Goal: Task Accomplishment & Management: Manage account settings

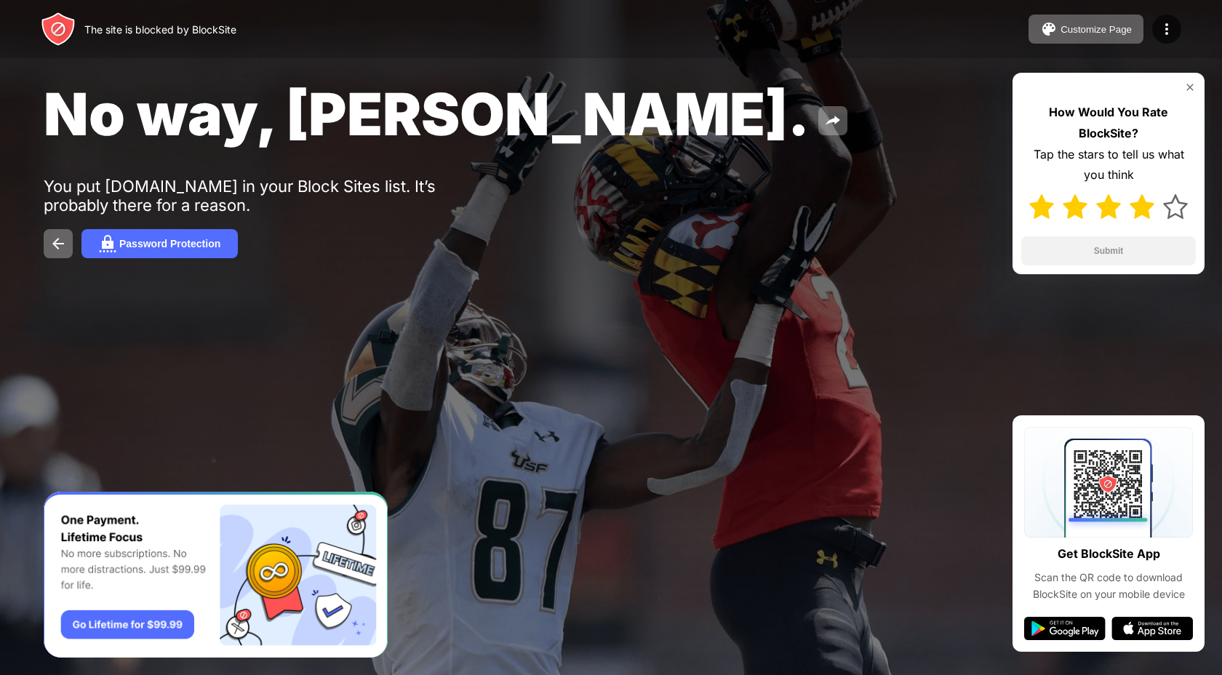
click at [1139, 215] on img at bounding box center [1141, 206] width 25 height 25
click at [1131, 254] on button "Submit" at bounding box center [1108, 250] width 175 height 29
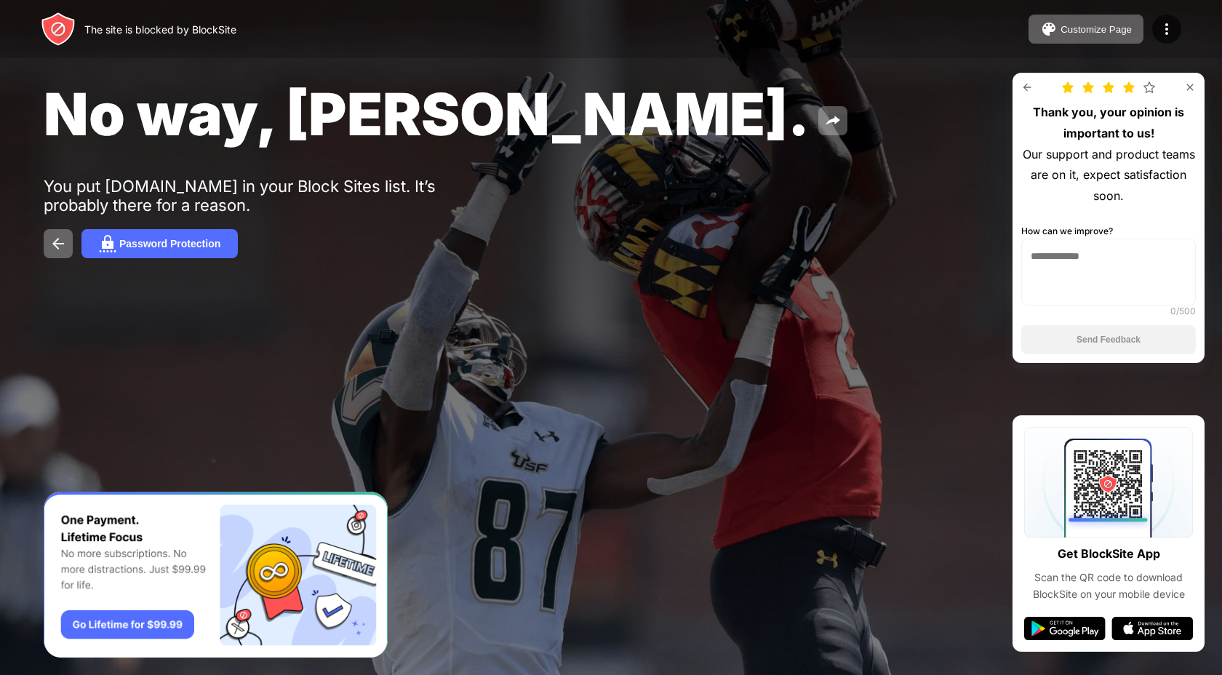
click at [1194, 88] on img at bounding box center [1190, 87] width 12 height 12
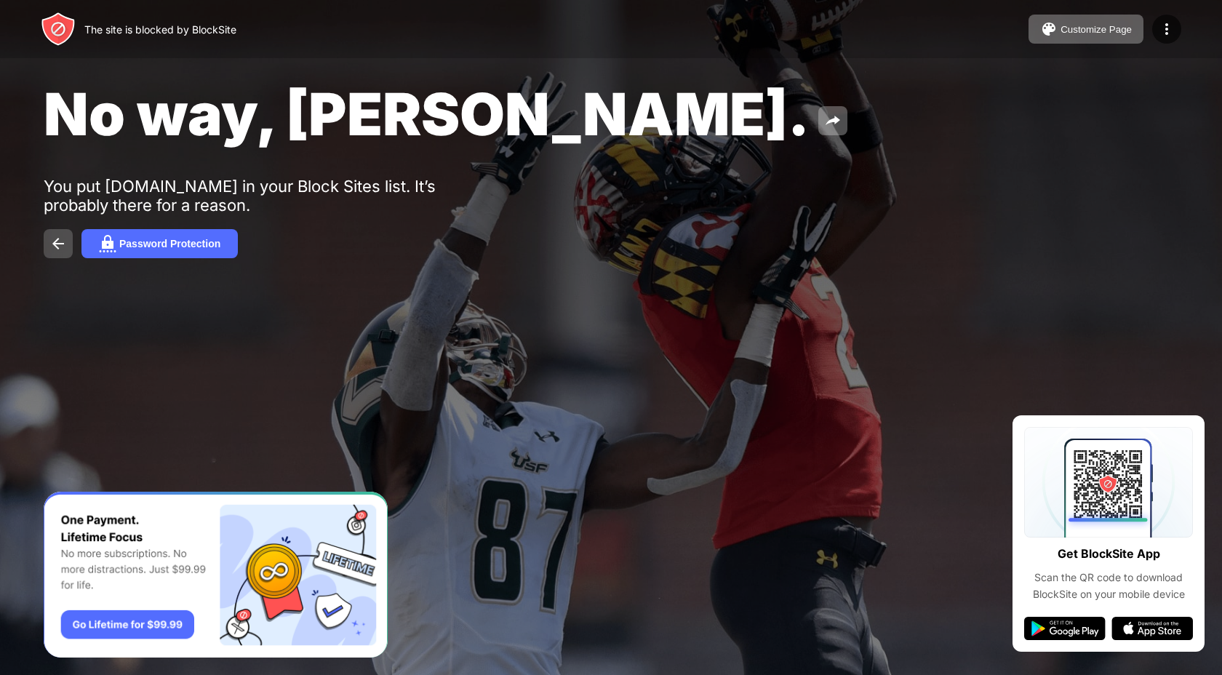
click at [53, 249] on img at bounding box center [57, 243] width 17 height 17
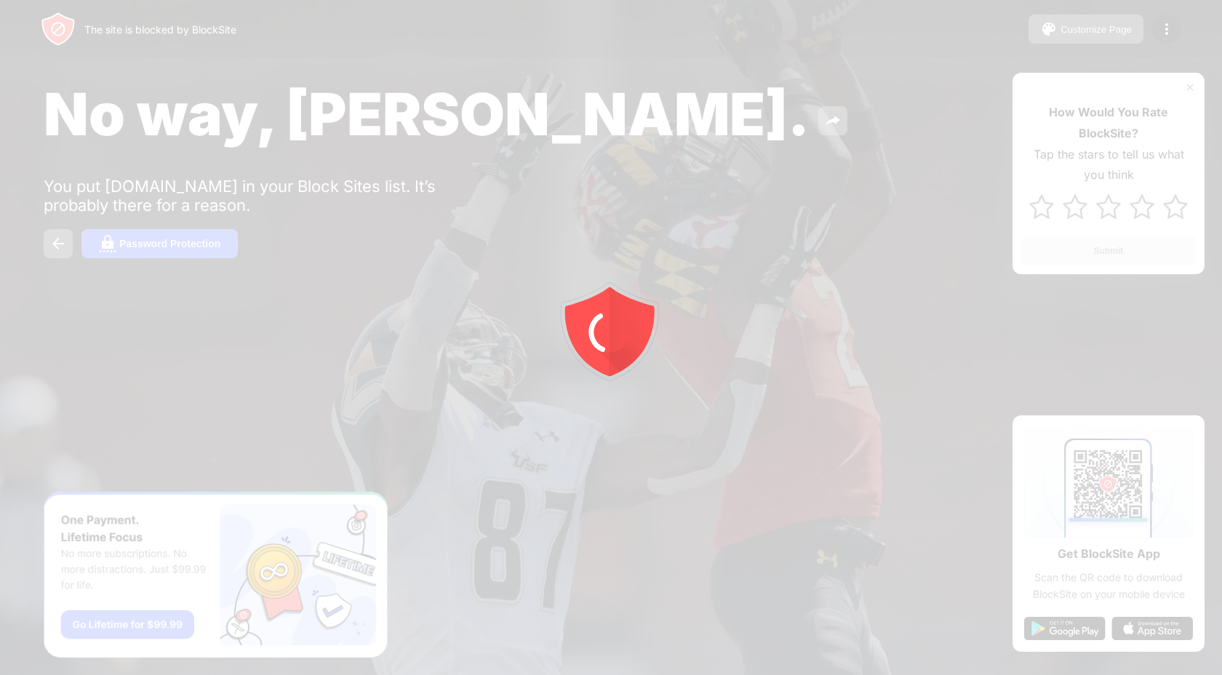
click at [53, 251] on div at bounding box center [611, 337] width 1222 height 675
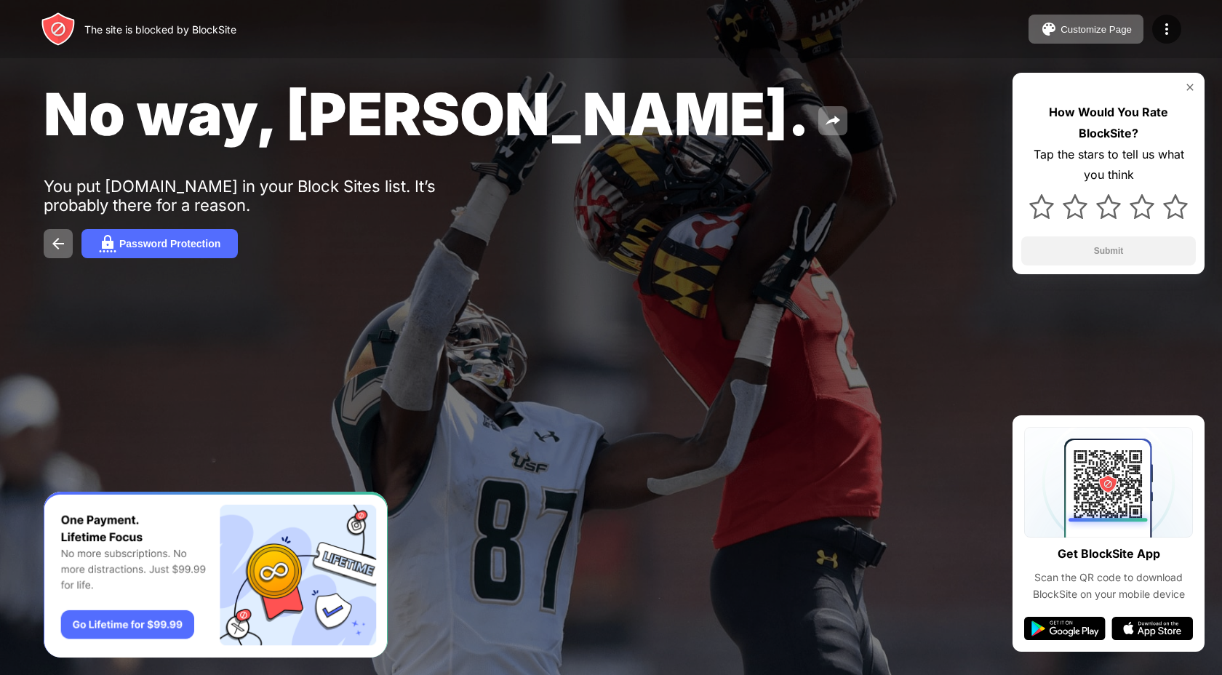
click at [53, 251] on img at bounding box center [57, 243] width 17 height 17
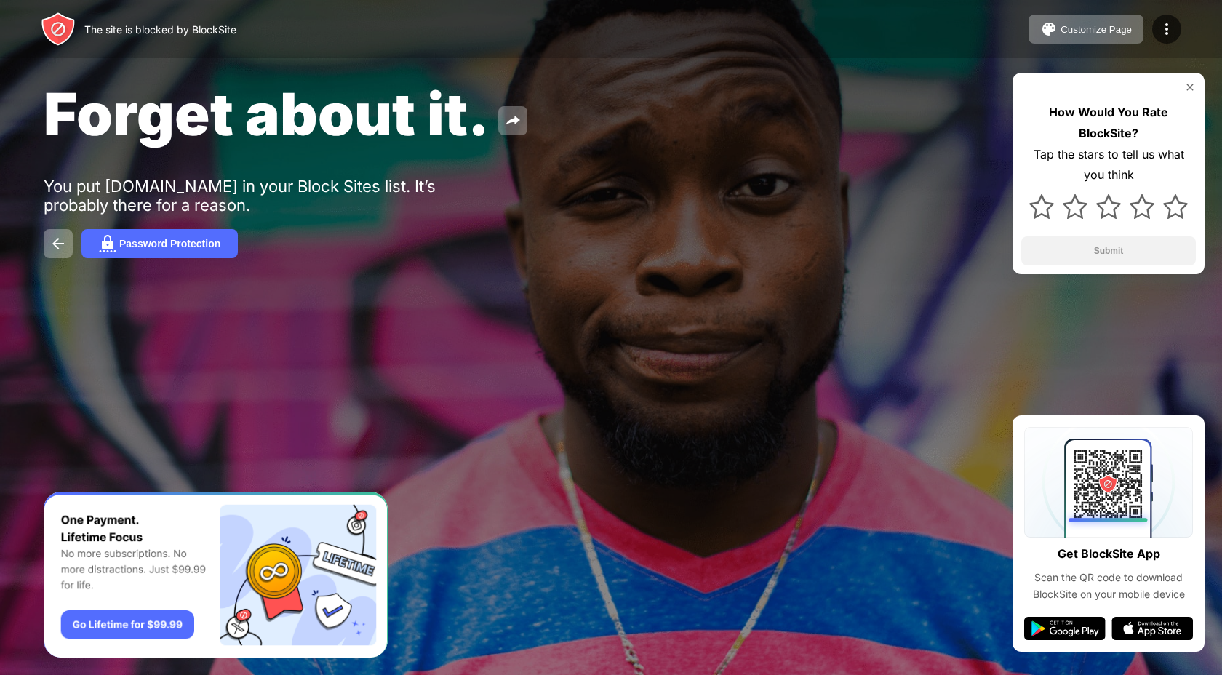
click at [383, 532] on img "Banner Message" at bounding box center [216, 575] width 344 height 167
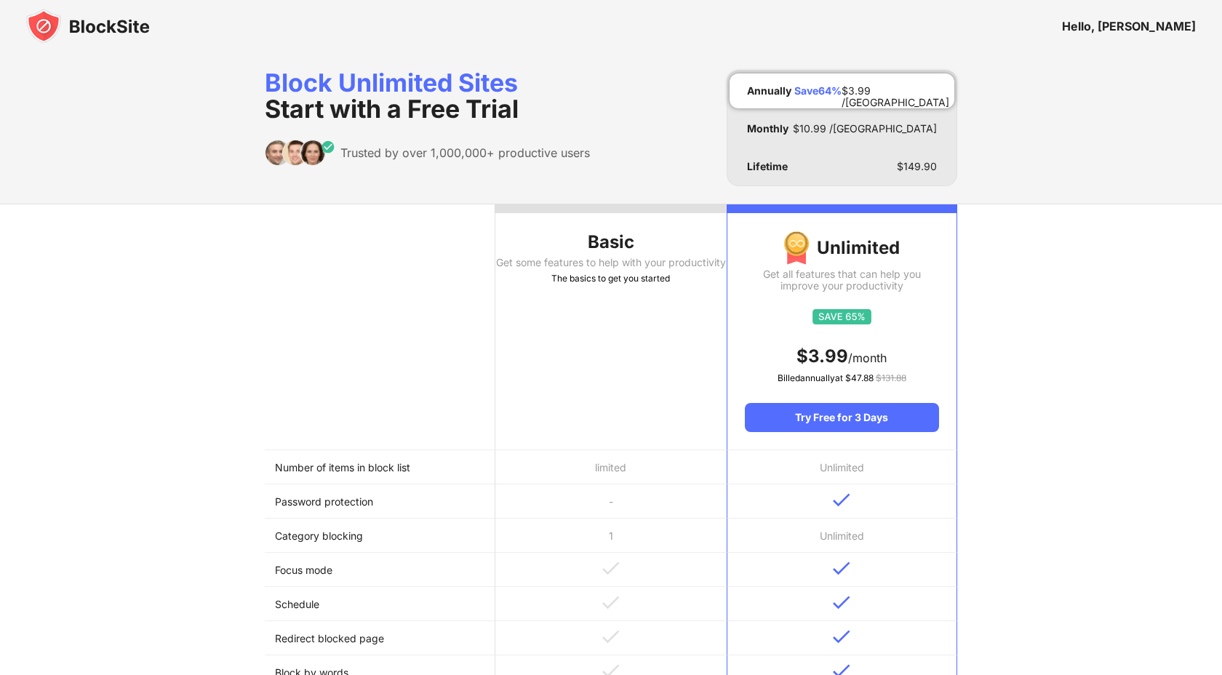
click at [56, 26] on img at bounding box center [88, 26] width 124 height 35
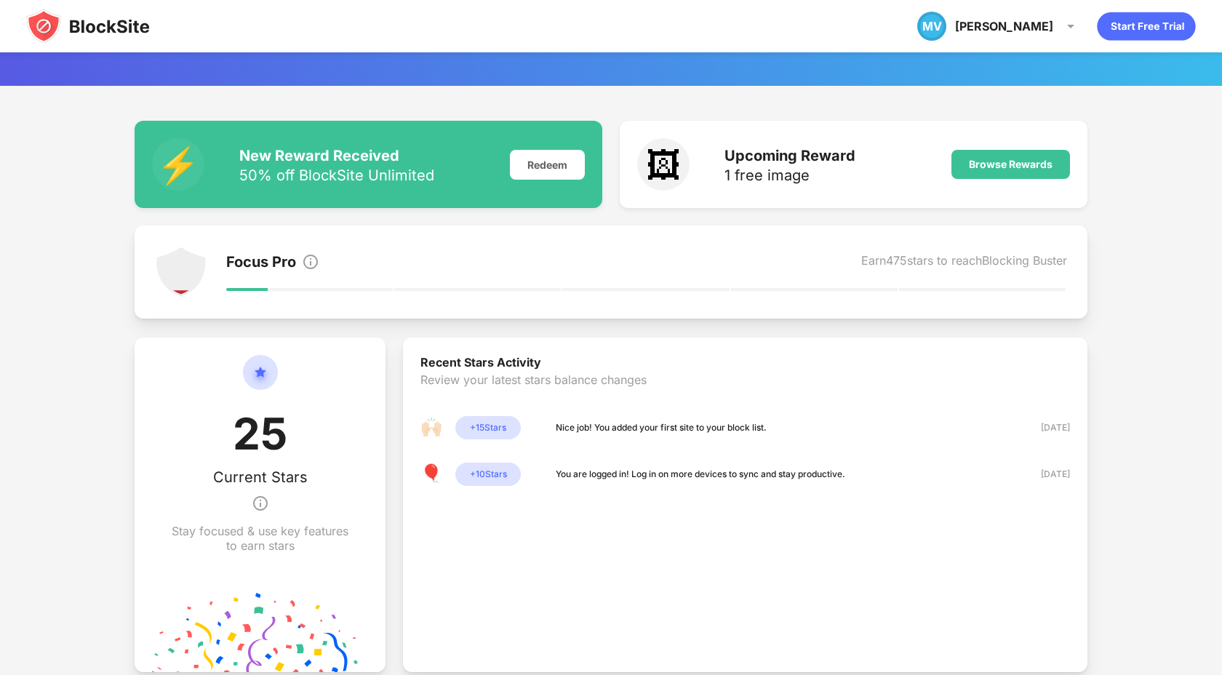
scroll to position [113, 0]
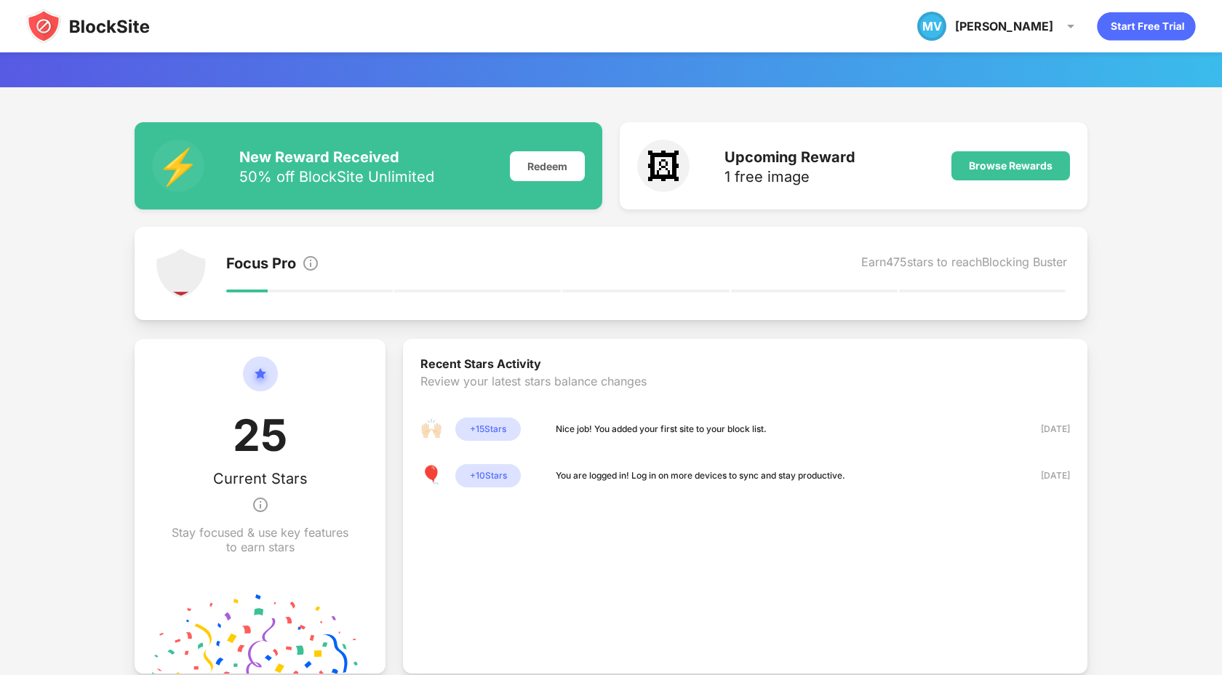
click at [1044, 2] on div "MV maas MV maas vriesman View Account Insights Premium Rewards Settings Support…" at bounding box center [611, 26] width 1222 height 52
click at [1044, 16] on div "MV maas MV maas vriesman View Account Insights Premium Rewards Settings Support…" at bounding box center [998, 26] width 180 height 41
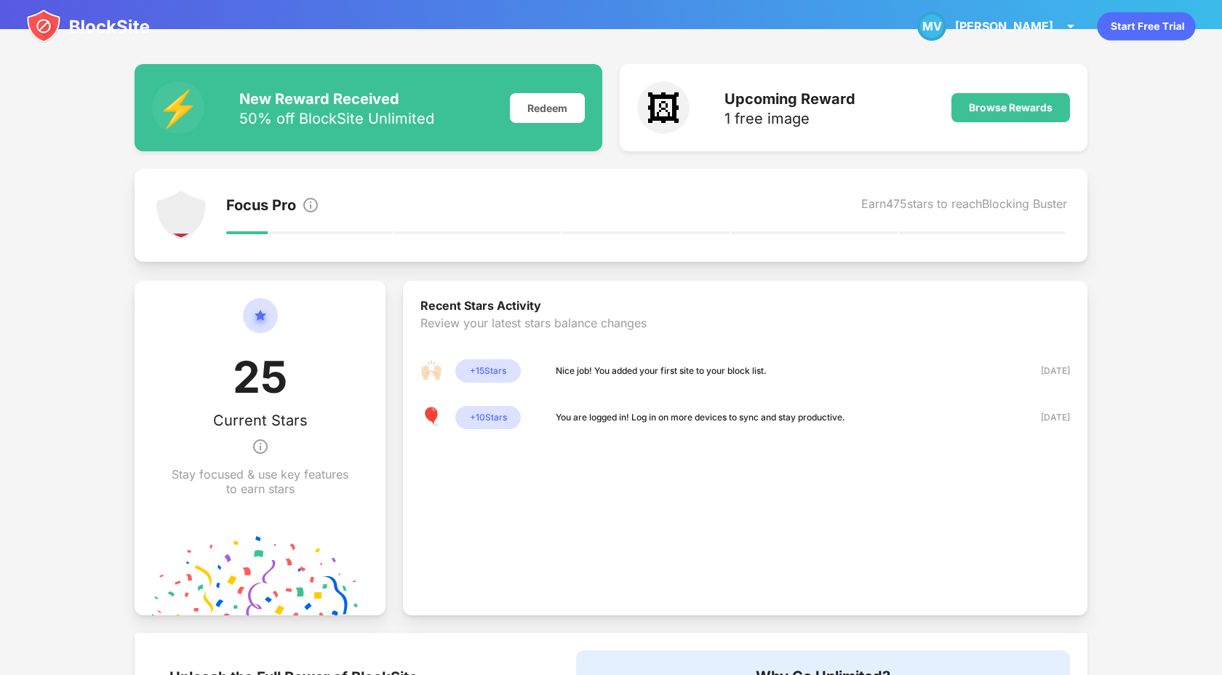
scroll to position [0, 0]
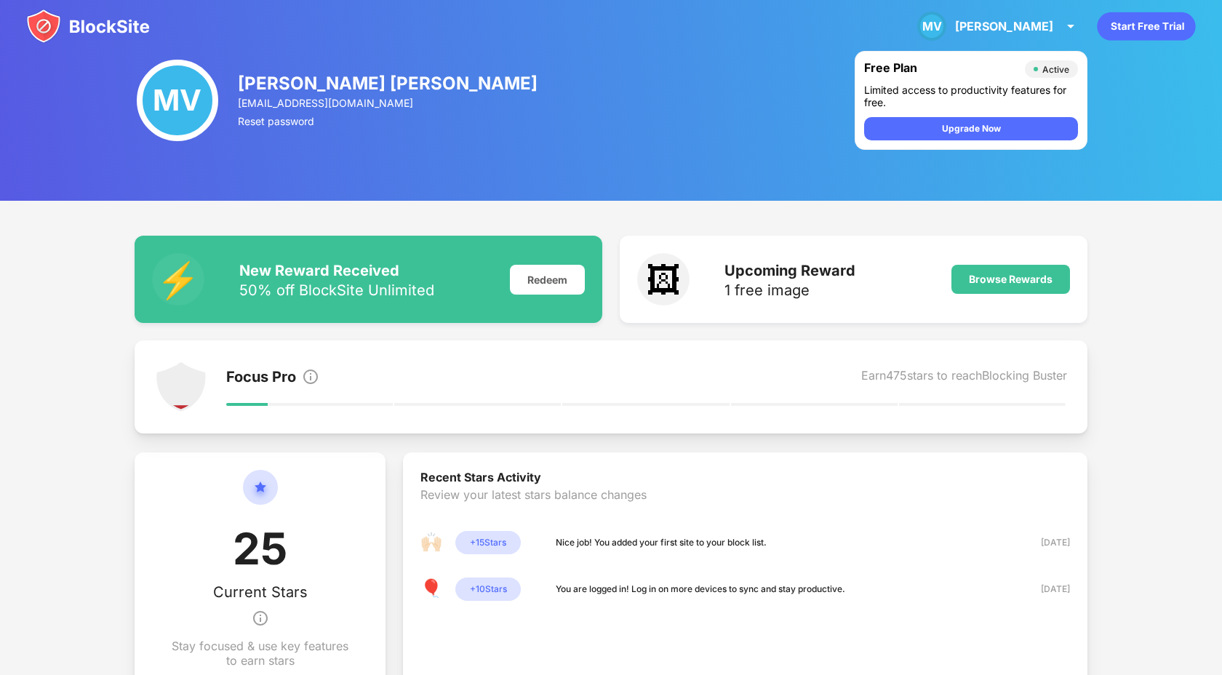
click at [187, 127] on div "MV" at bounding box center [177, 100] width 81 height 81
click at [283, 105] on div "maasvriesman@gmail.com" at bounding box center [388, 103] width 301 height 12
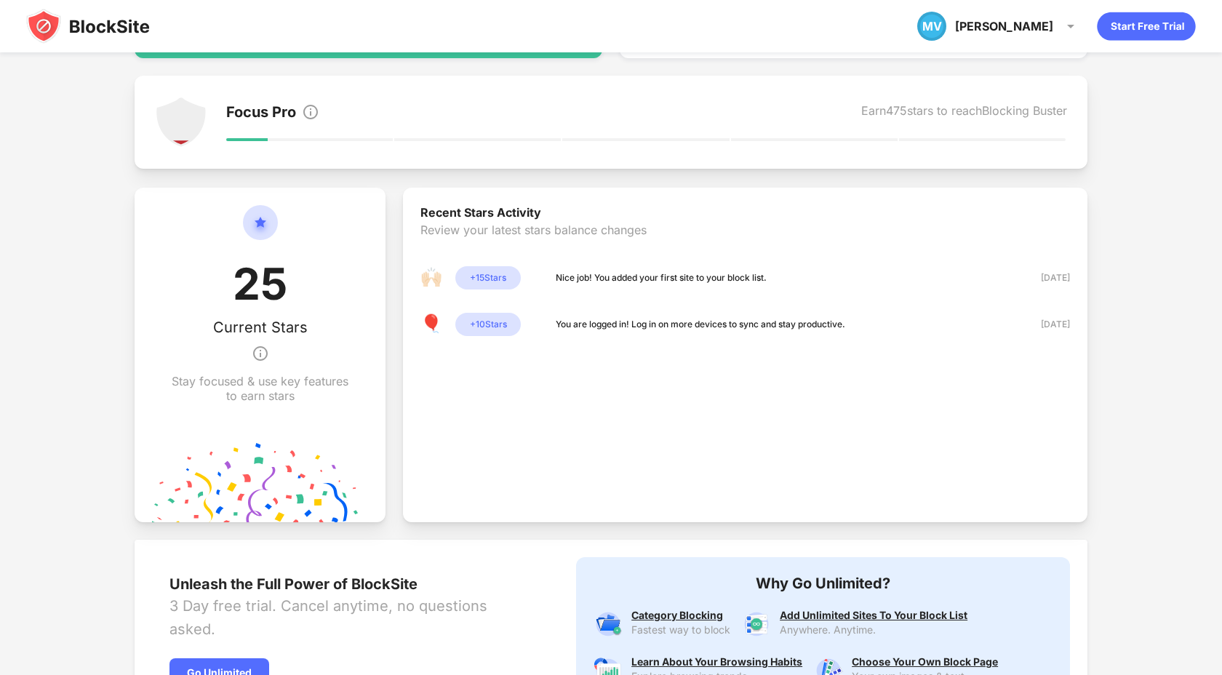
scroll to position [398, 0]
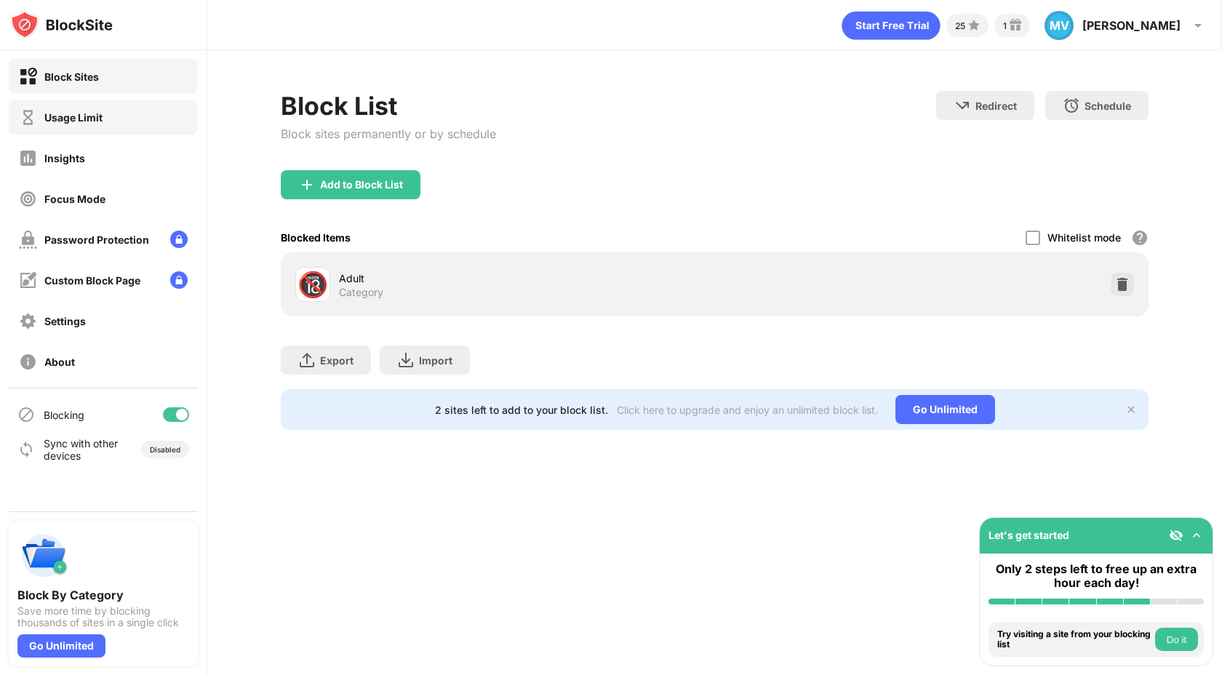
click at [116, 111] on div "Usage Limit" at bounding box center [103, 117] width 189 height 35
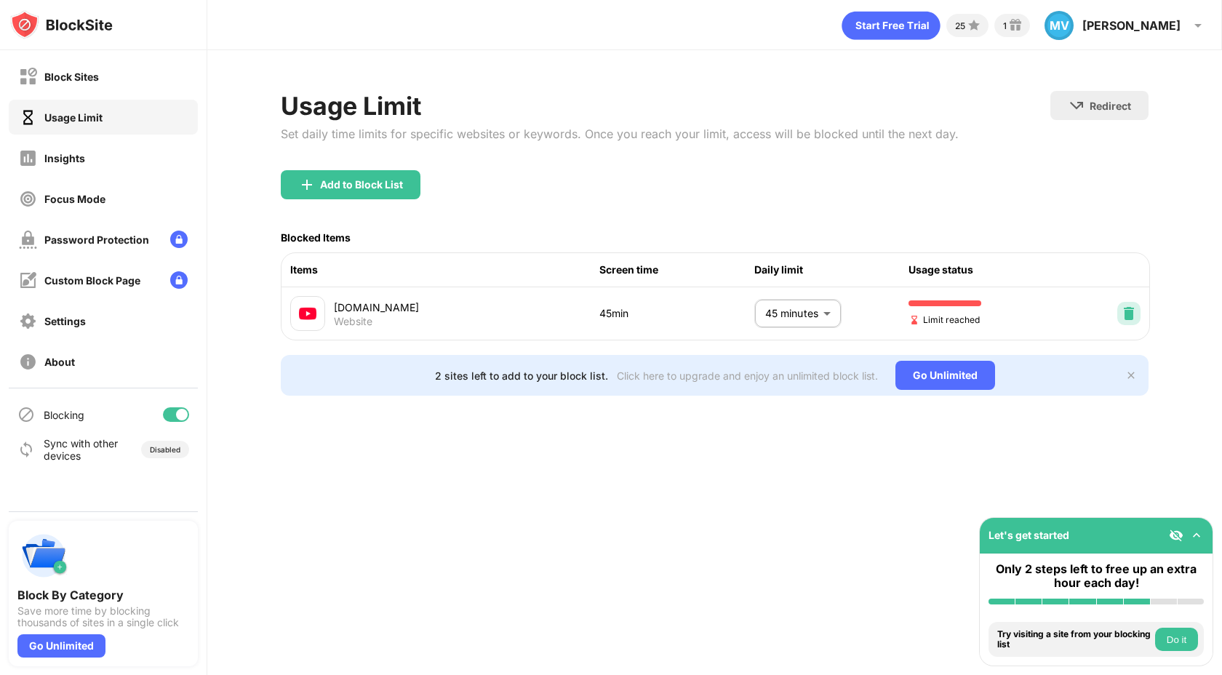
click at [1133, 315] on img at bounding box center [1128, 313] width 15 height 15
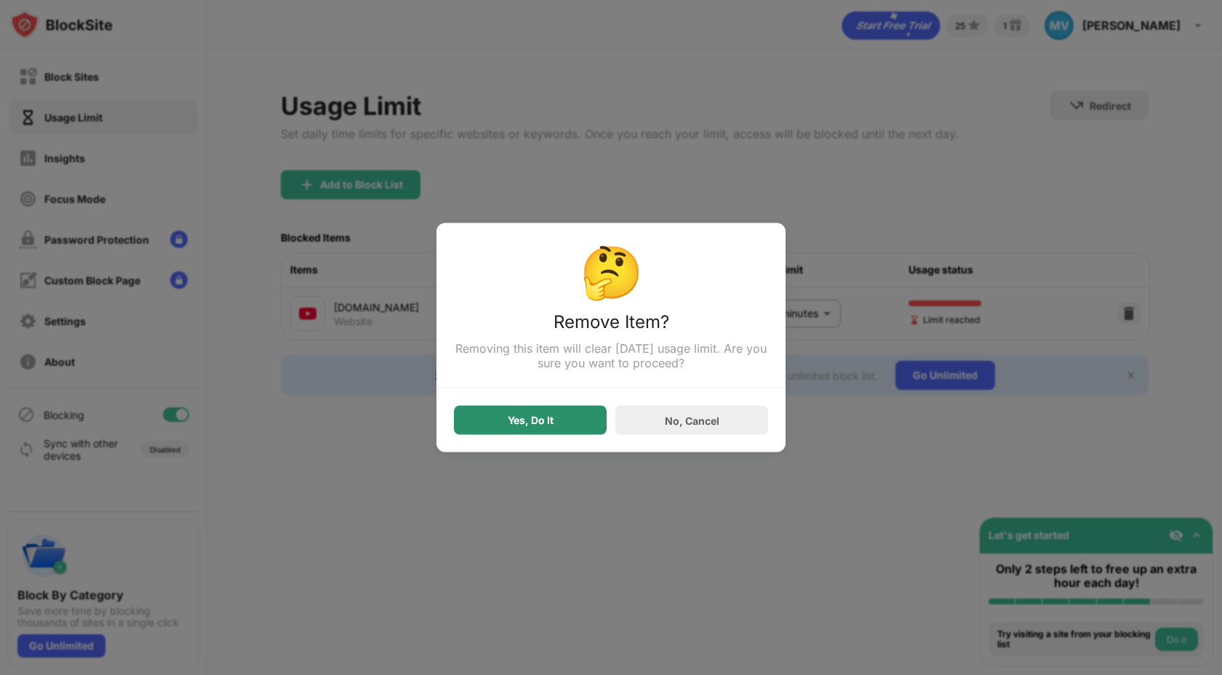
click at [533, 426] on div "Yes, Do It" at bounding box center [531, 420] width 46 height 12
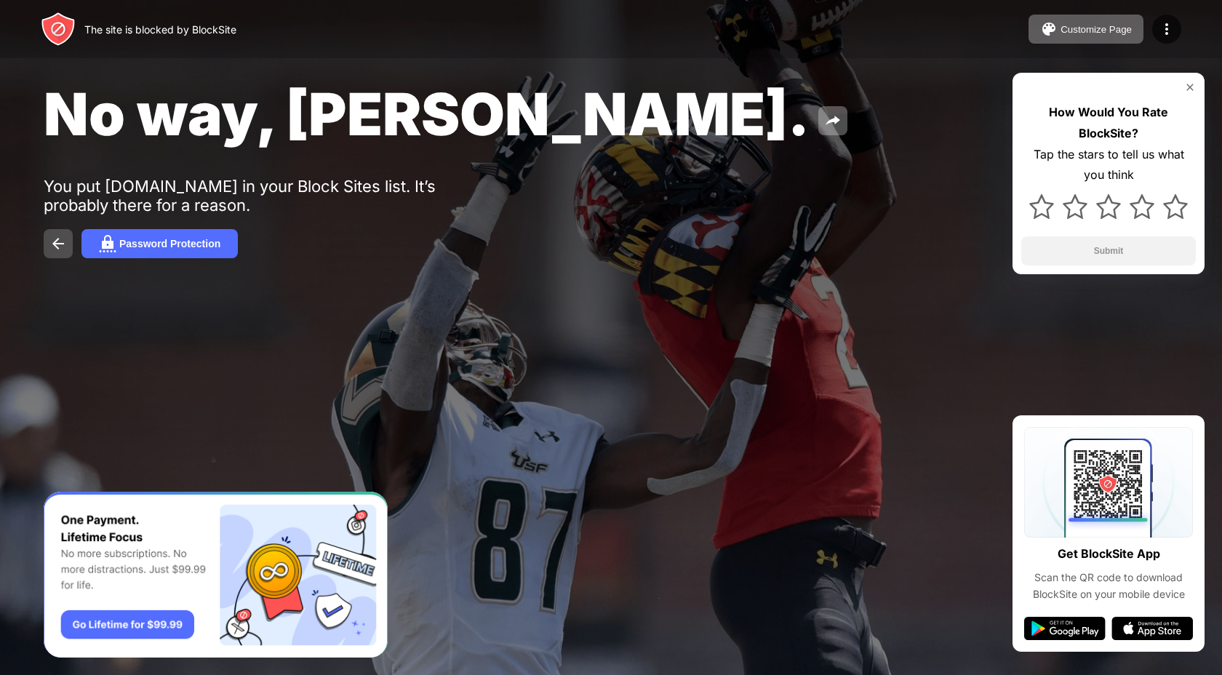
click at [57, 250] on img at bounding box center [57, 243] width 17 height 17
